Goal: Transaction & Acquisition: Purchase product/service

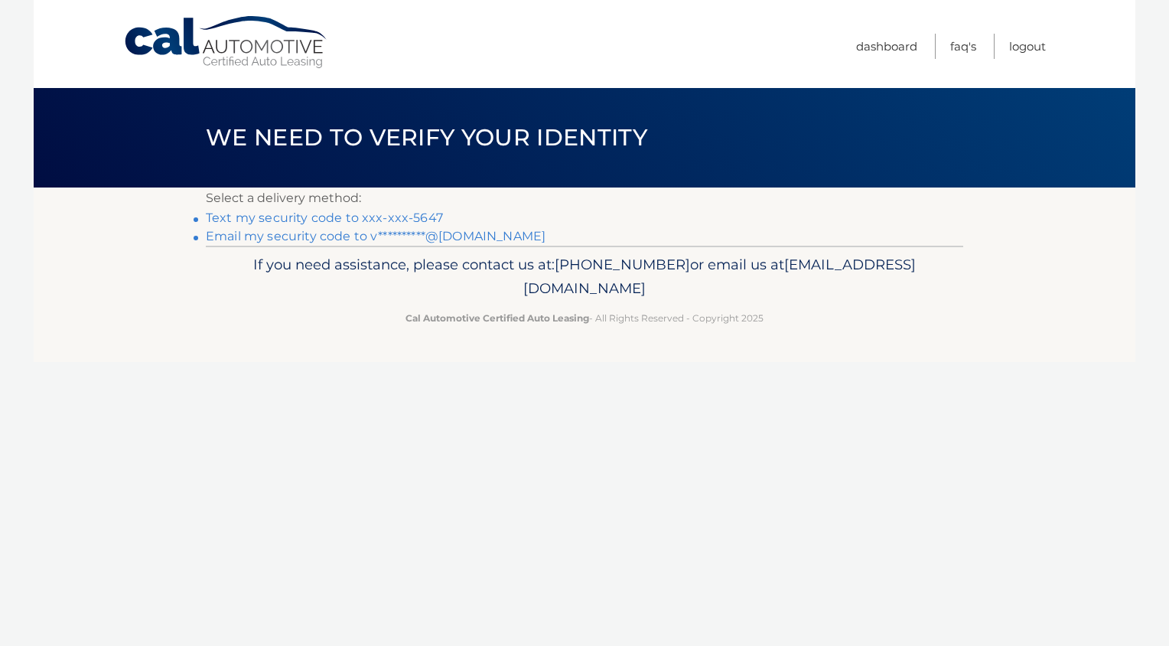
click at [318, 218] on link "Text my security code to xxx-xxx-5647" at bounding box center [324, 217] width 237 height 15
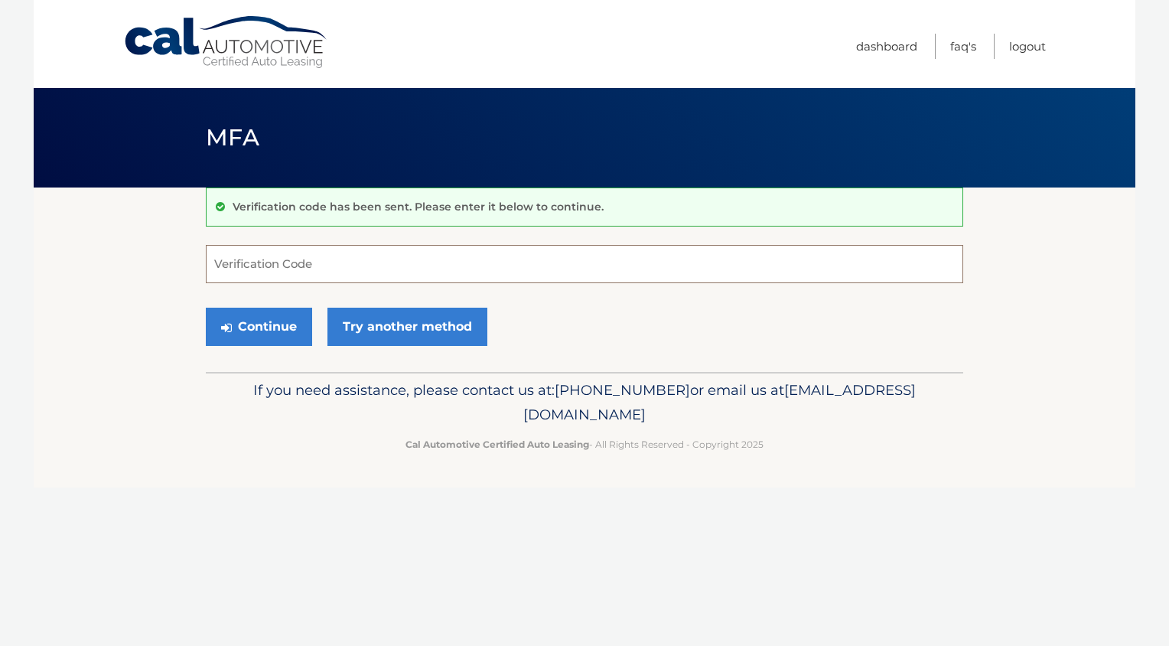
click at [335, 273] on input "Verification Code" at bounding box center [585, 264] width 758 height 38
type input "304611"
click at [269, 327] on button "Continue" at bounding box center [259, 327] width 106 height 38
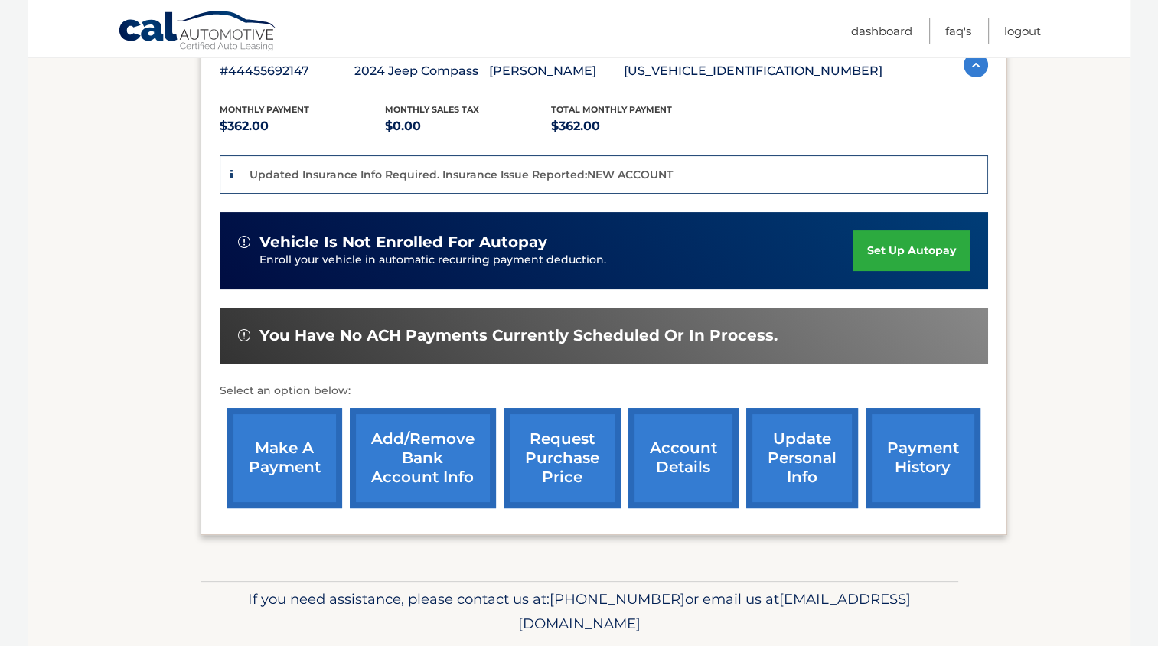
scroll to position [306, 0]
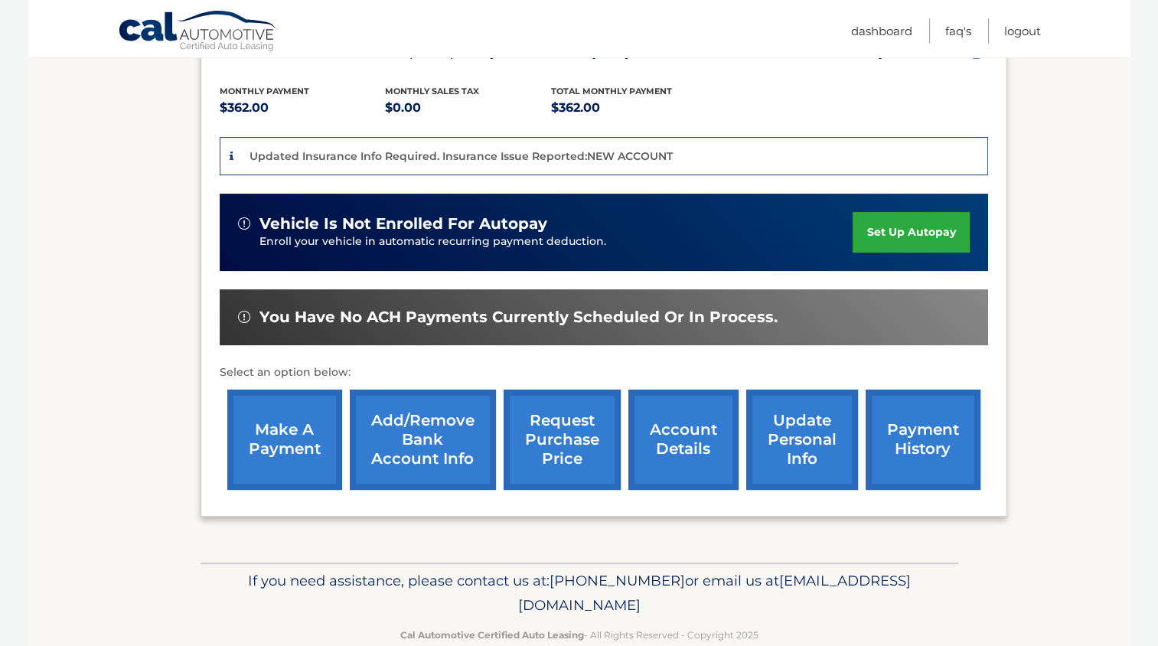
click at [286, 461] on link "make a payment" at bounding box center [284, 440] width 115 height 100
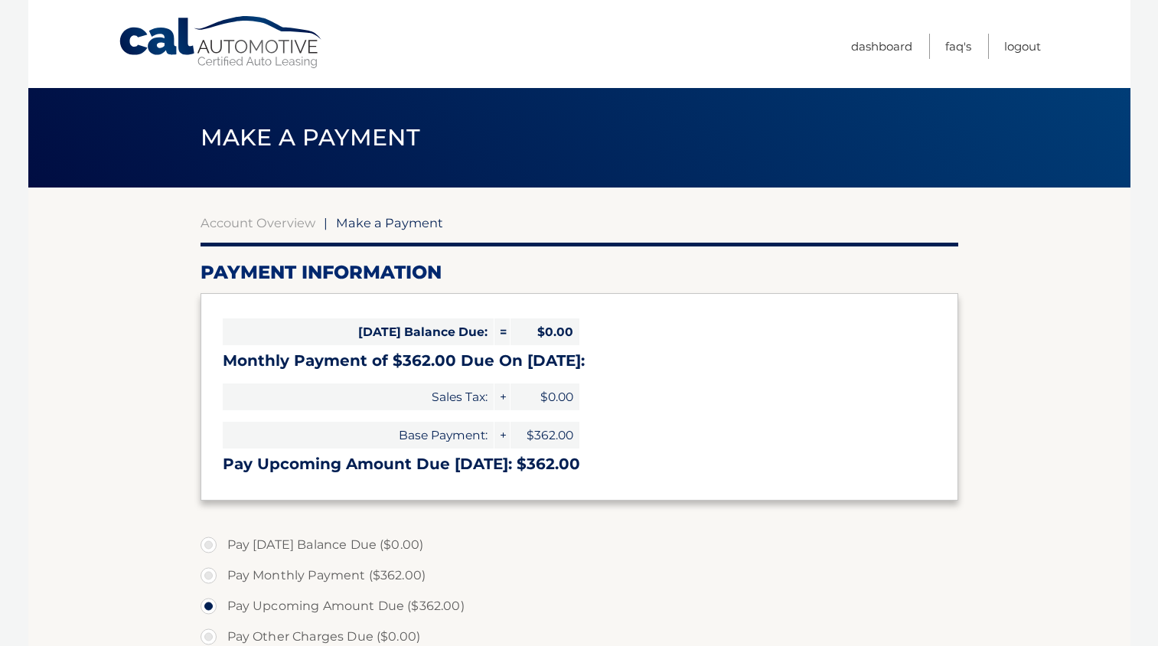
select select "OGZmMDVjMWEtZjMyMi00ZjVlLWE4NDYtMTYwNWRkMDc2MjUw"
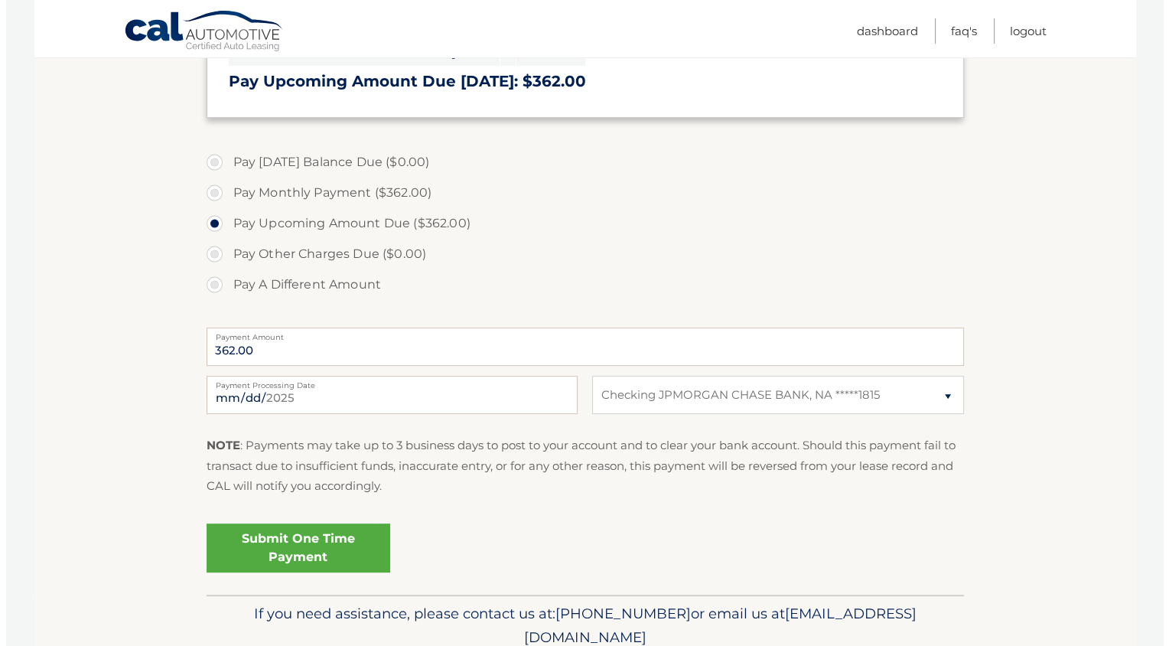
scroll to position [447, 0]
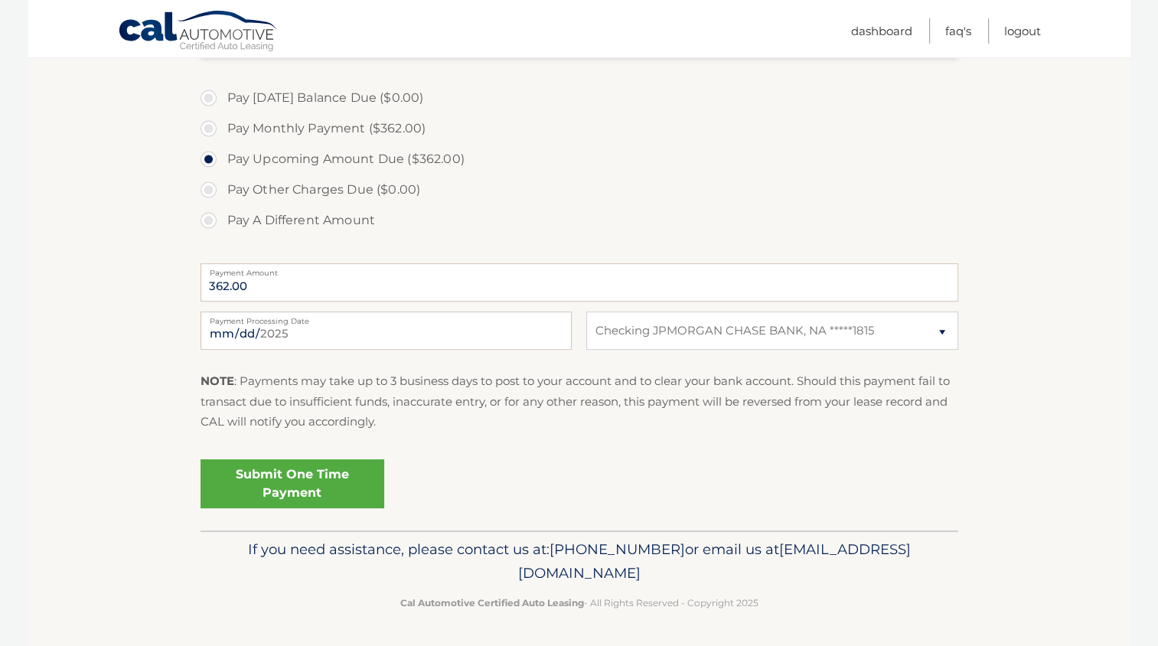
click at [331, 494] on link "Submit One Time Payment" at bounding box center [293, 483] width 184 height 49
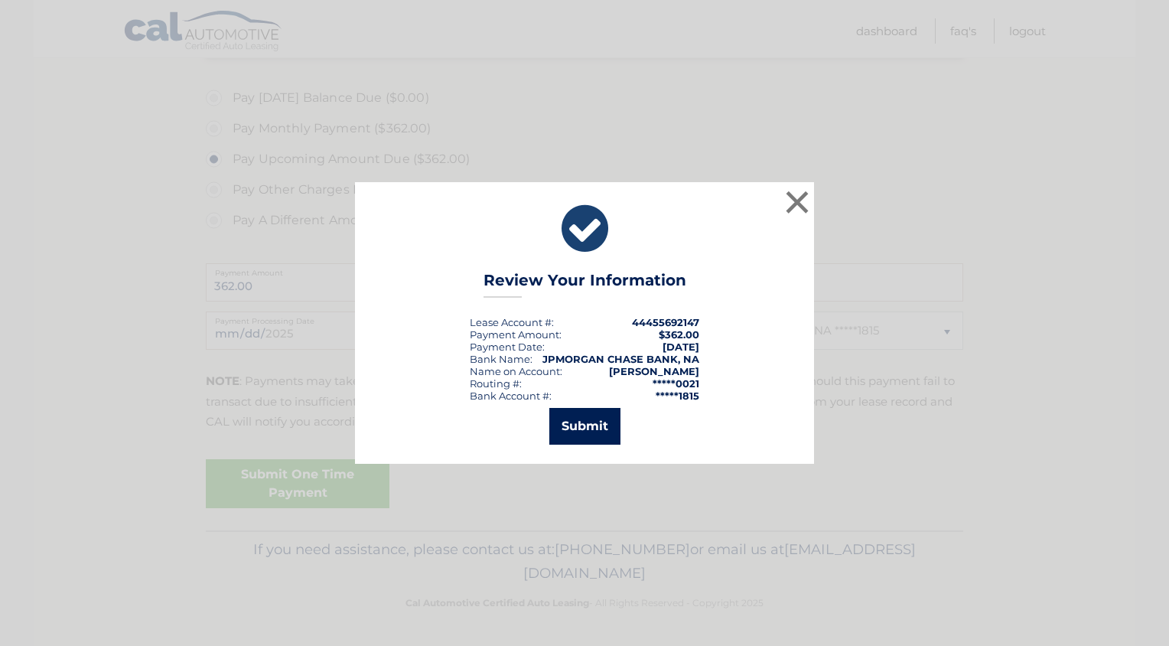
drag, startPoint x: 600, startPoint y: 433, endPoint x: 563, endPoint y: 439, distance: 37.2
click at [598, 433] on button "Submit" at bounding box center [584, 426] width 71 height 37
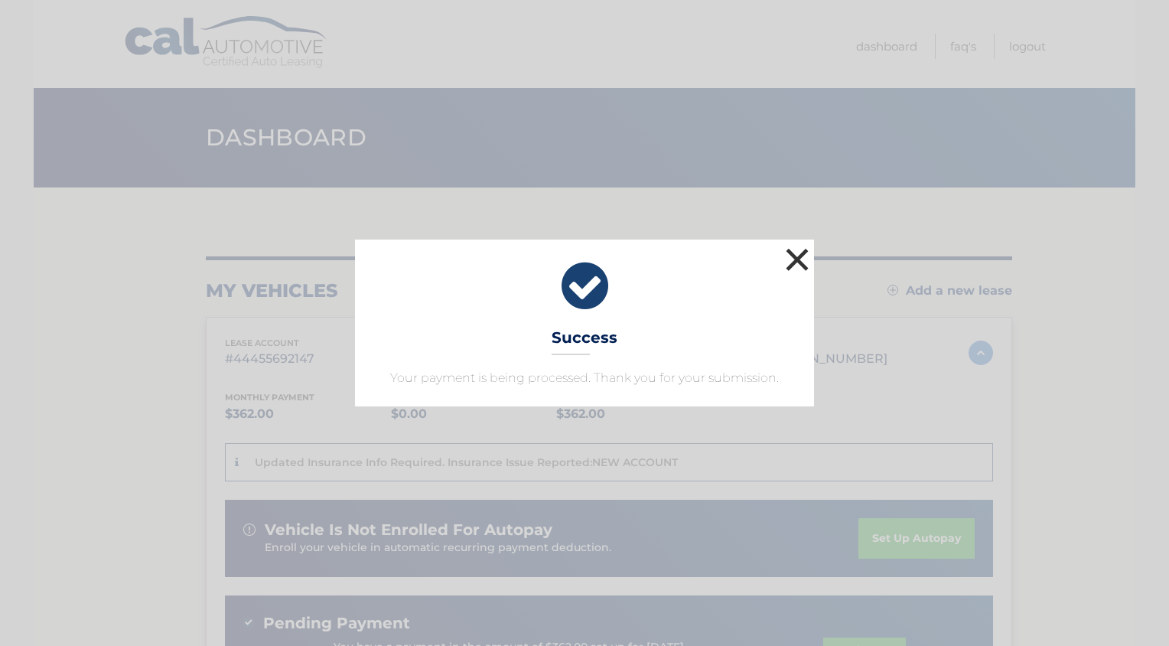
click at [796, 265] on button "×" at bounding box center [797, 259] width 31 height 31
